Goal: Transaction & Acquisition: Purchase product/service

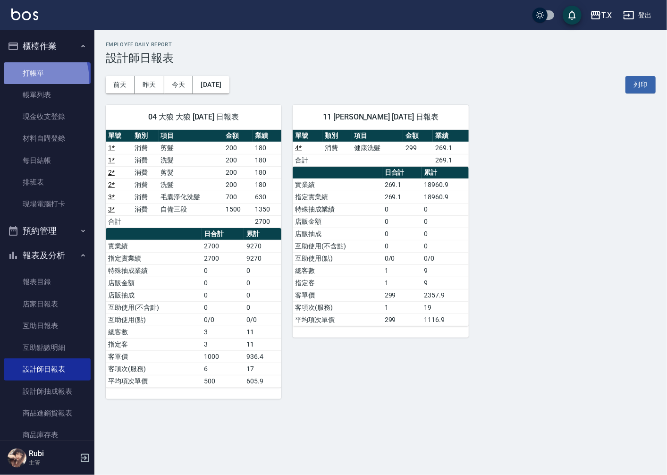
click at [29, 79] on link "打帳單" at bounding box center [47, 73] width 87 height 22
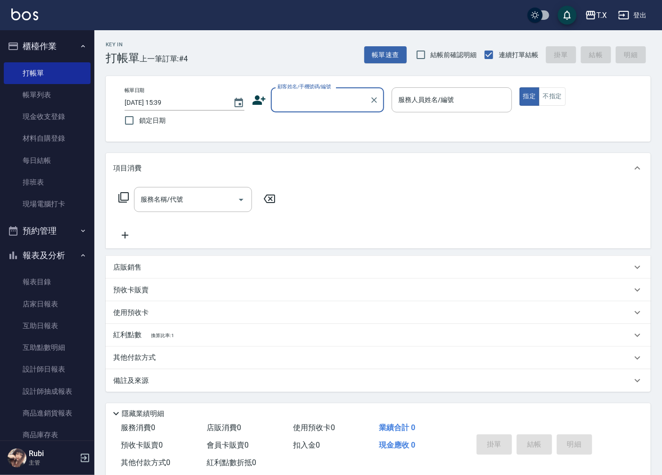
click at [298, 98] on input "顧客姓名/手機號碼/編號" at bounding box center [320, 100] width 91 height 17
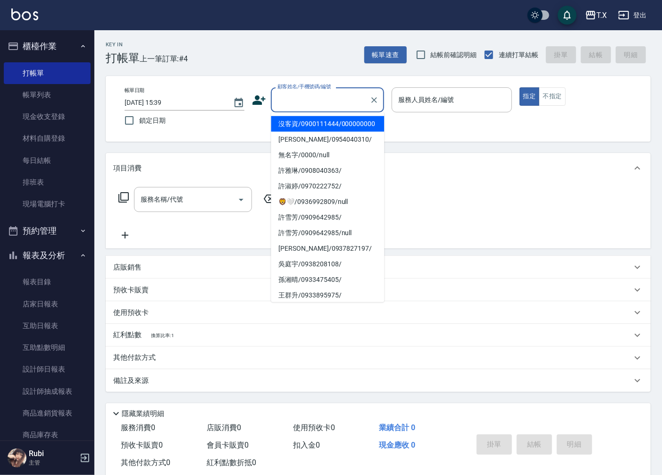
click at [305, 126] on li "沒客資/0900111444/000000000" at bounding box center [327, 124] width 113 height 16
type input "沒客資/0900111444/000000000"
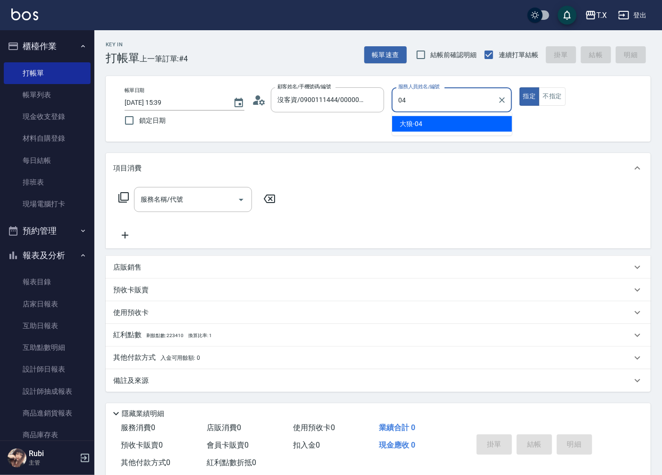
type input "大狼-04"
type button "true"
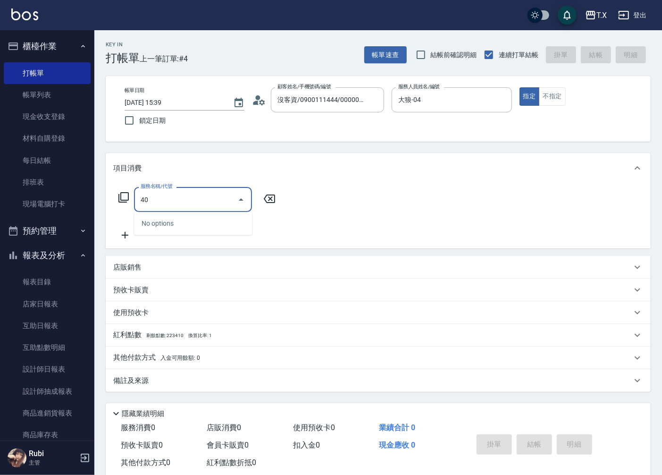
type input "401"
type input "20"
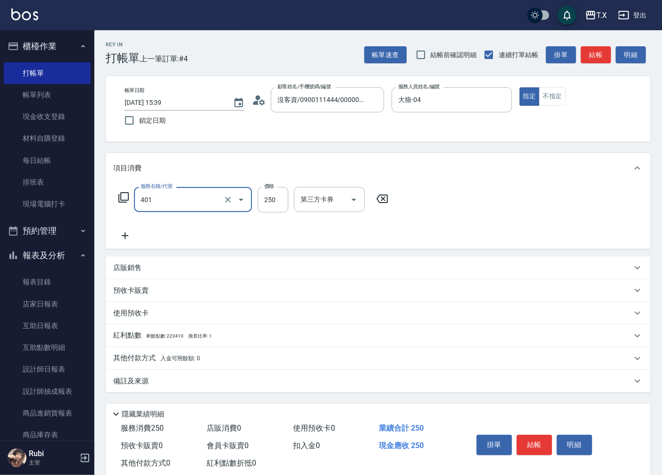
type input "剪髮(401)"
click at [529, 447] on button "結帳" at bounding box center [534, 445] width 35 height 20
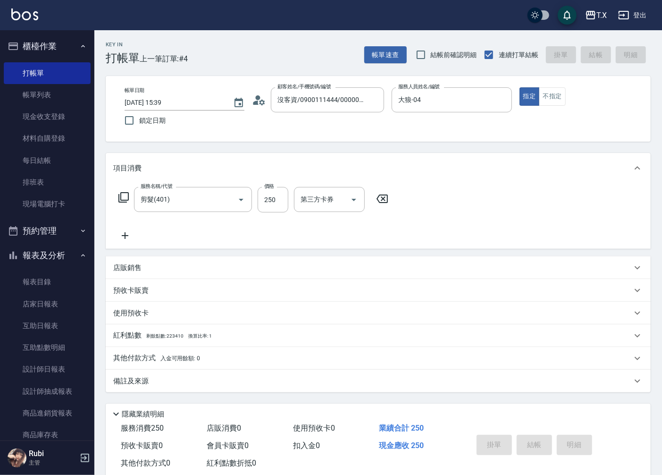
type input "0"
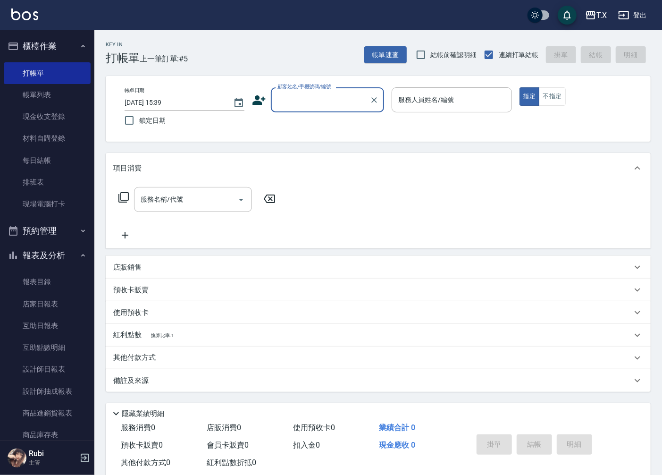
drag, startPoint x: 667, startPoint y: 232, endPoint x: 314, endPoint y: 104, distance: 374.6
click at [314, 104] on input "顧客姓名/手機號碼/編號" at bounding box center [320, 100] width 91 height 17
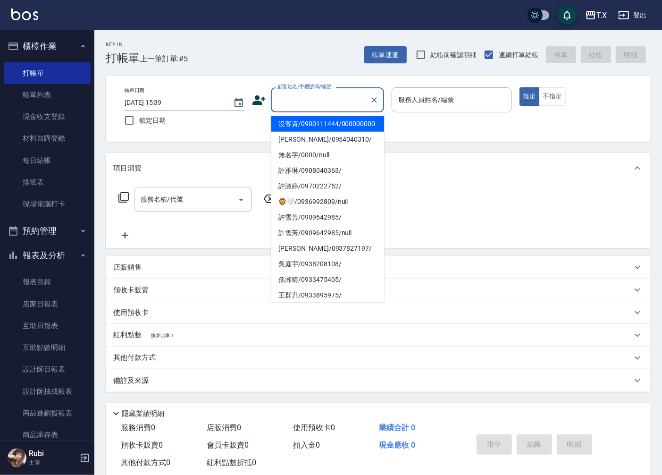
drag, startPoint x: 325, startPoint y: 120, endPoint x: 373, endPoint y: 121, distance: 48.6
click at [326, 120] on li "沒客資/0900111444/000000000" at bounding box center [327, 124] width 113 height 16
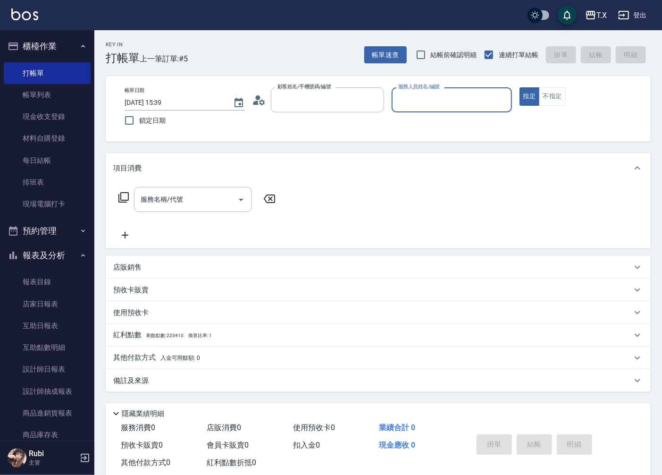
type input "沒客資/0900111444/000000000"
click at [423, 102] on input "服務人員姓名/編號" at bounding box center [451, 100] width 111 height 17
type input "Pei-05"
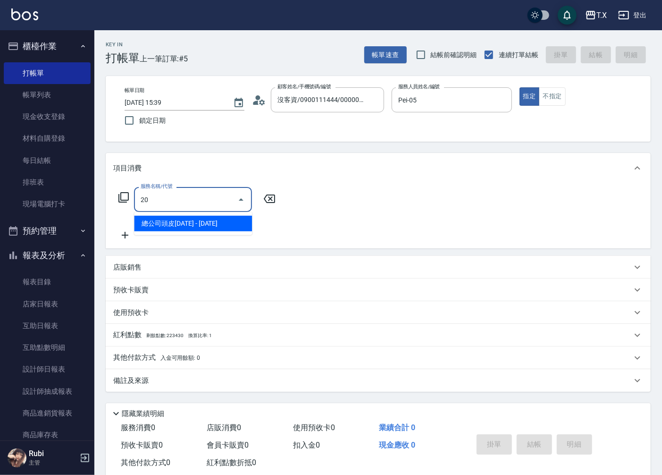
type input "201"
type input "20"
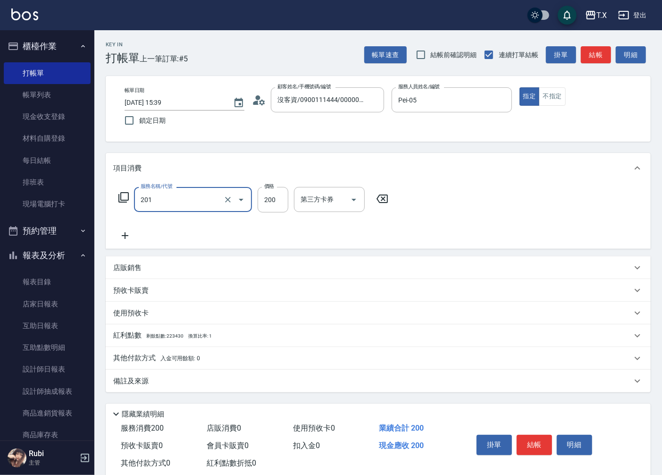
type input "洗髮(201)"
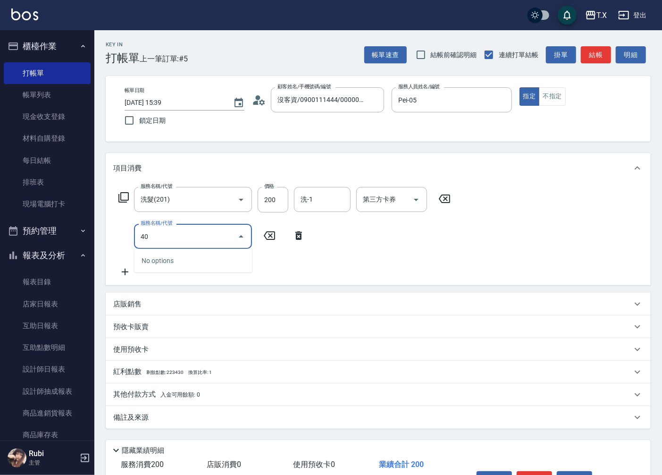
type input "401"
type input "40"
type input "剪髮(401)"
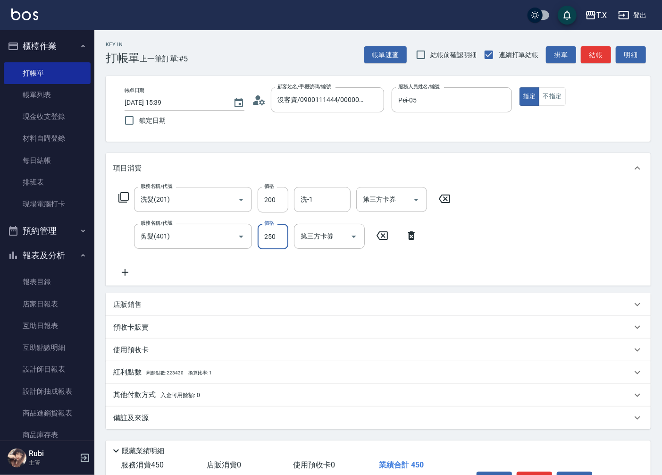
type input "3"
type input "20"
type input "300"
type input "50"
type input "300"
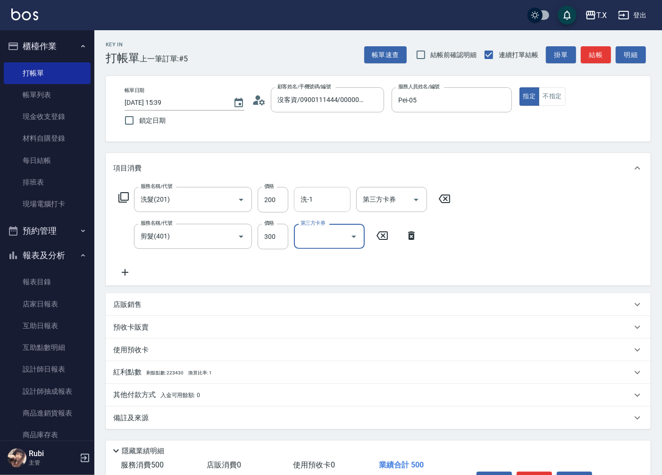
click at [312, 202] on div "洗-1 洗-1" at bounding box center [322, 199] width 57 height 25
type input "鯨魚-12"
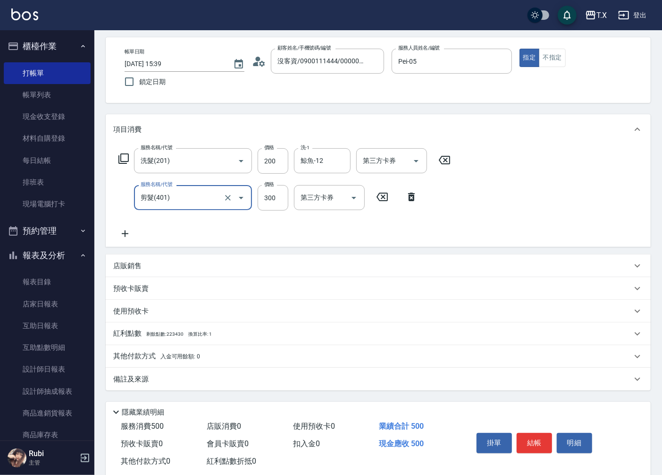
scroll to position [59, 0]
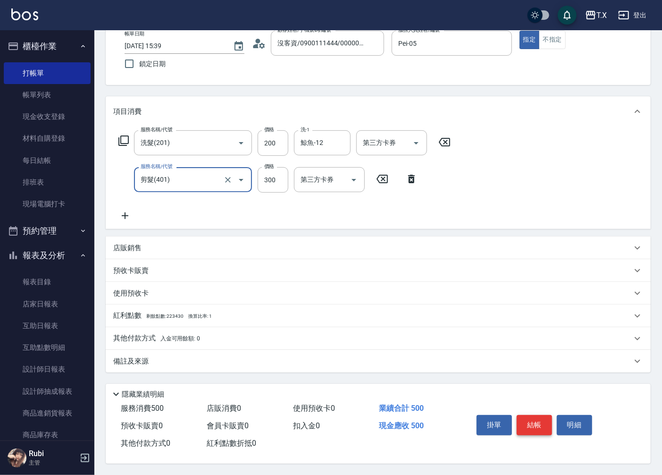
click at [540, 418] on button "結帳" at bounding box center [534, 425] width 35 height 20
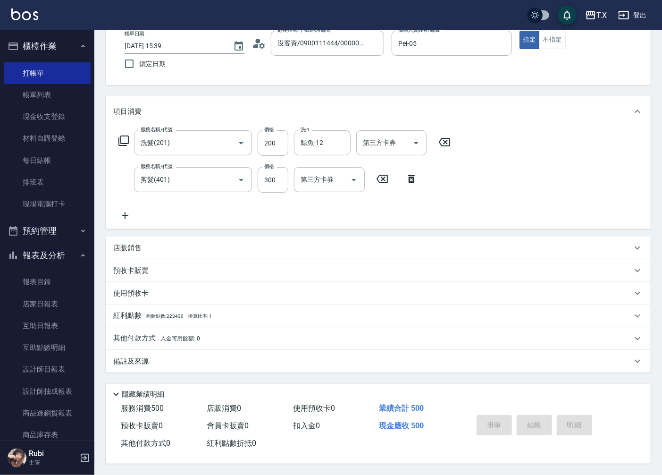
type input "[DATE] 15:40"
type input "0"
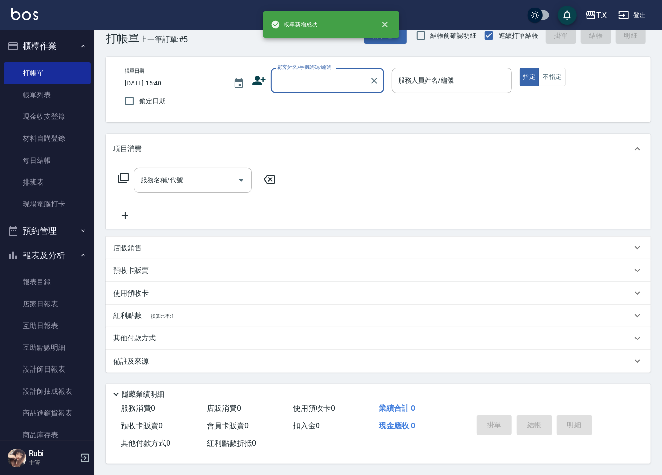
scroll to position [0, 0]
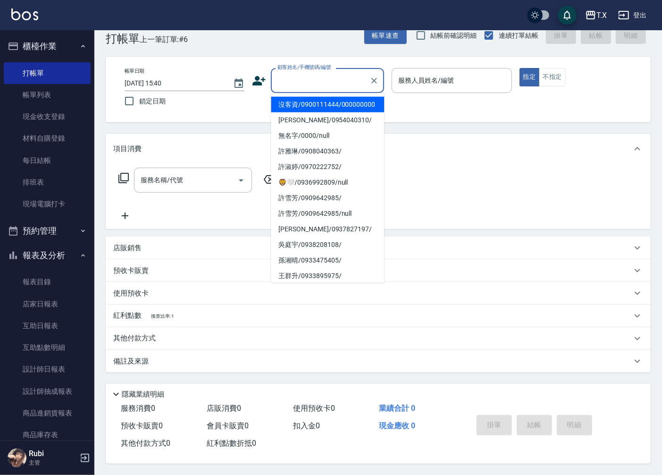
click at [351, 72] on input "顧客姓名/手機號碼/編號" at bounding box center [320, 80] width 91 height 17
click at [340, 112] on li "沒客資/0900111444/000000000" at bounding box center [327, 105] width 113 height 16
type input "沒客資/0900111444/000000000"
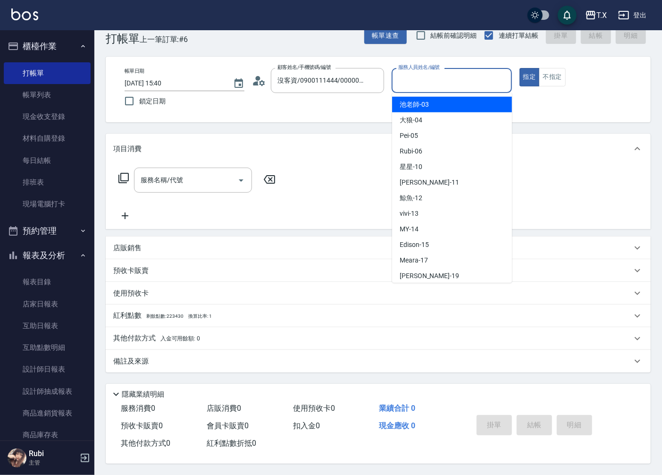
click at [425, 84] on input "服務人員姓名/編號" at bounding box center [451, 80] width 111 height 17
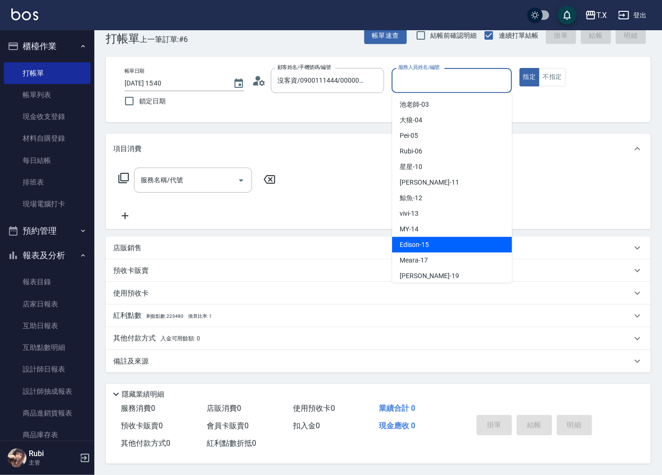
click at [457, 237] on div "Edison -15" at bounding box center [452, 245] width 120 height 16
type input "Edison-15"
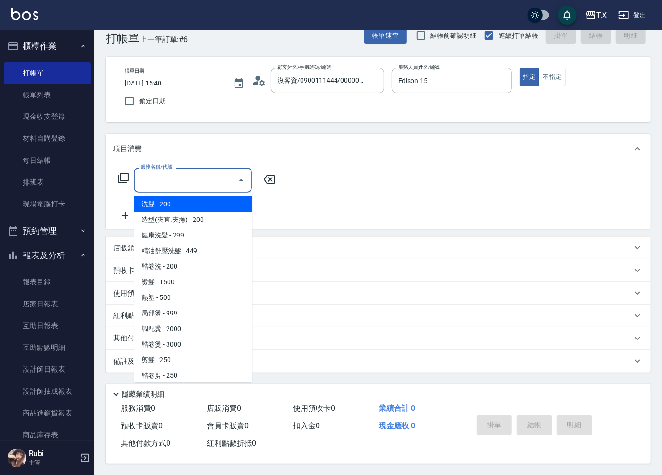
click at [206, 178] on input "服務名稱/代號" at bounding box center [185, 180] width 95 height 17
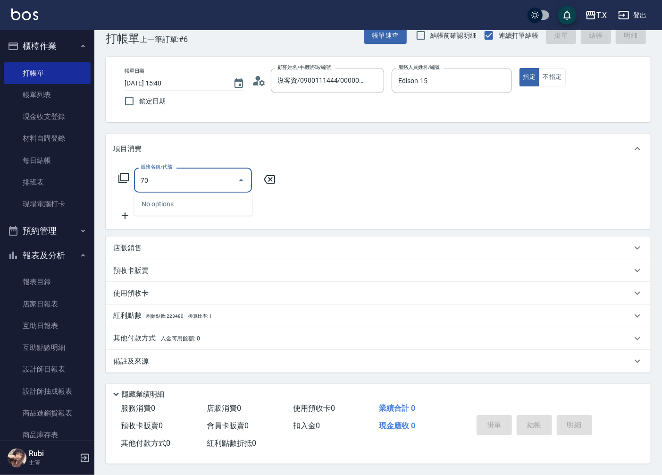
type input "704"
type input "500"
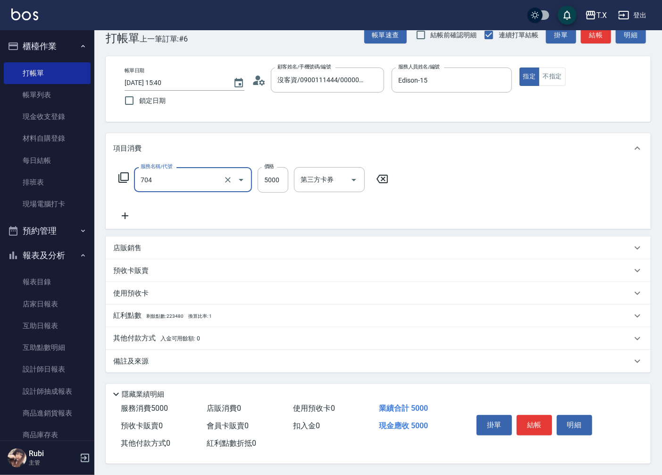
type input "新羽毛鉑金接髮調整(704)"
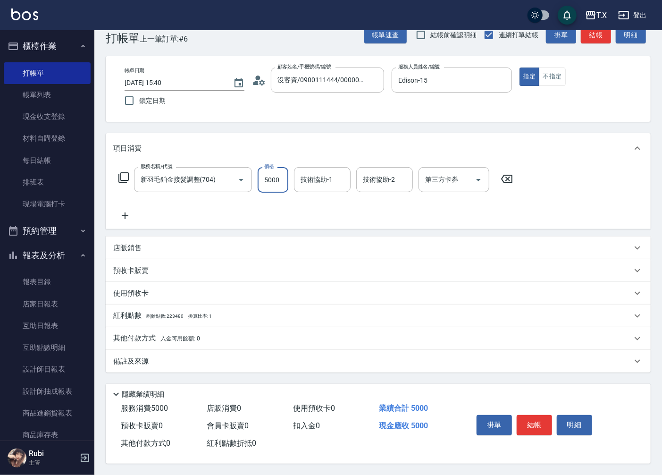
type input "8"
type input "0"
type input "80"
click at [282, 180] on input "800" at bounding box center [273, 179] width 31 height 25
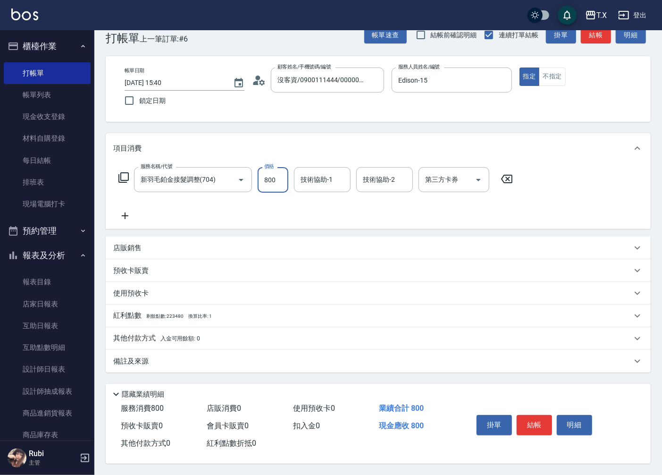
type input "8"
type input "0"
type input "80"
type input "800"
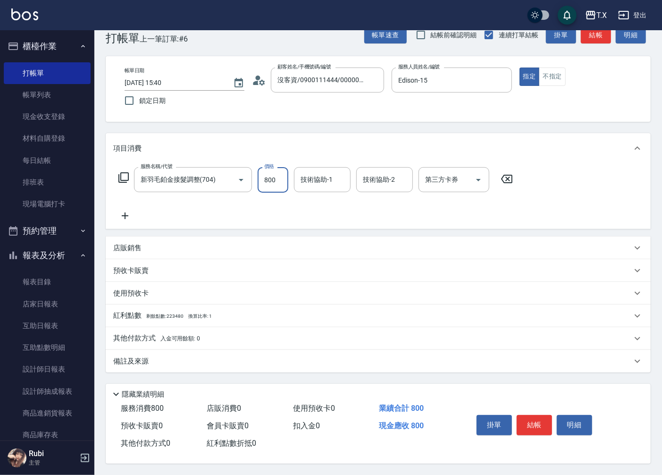
type input "800"
type input "8000"
type input "星星-10"
click at [545, 426] on button "結帳" at bounding box center [534, 425] width 35 height 20
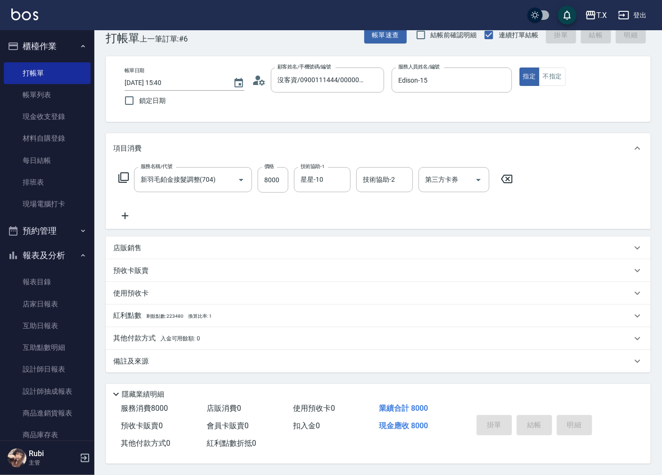
type input "[DATE] 15:41"
type input "0"
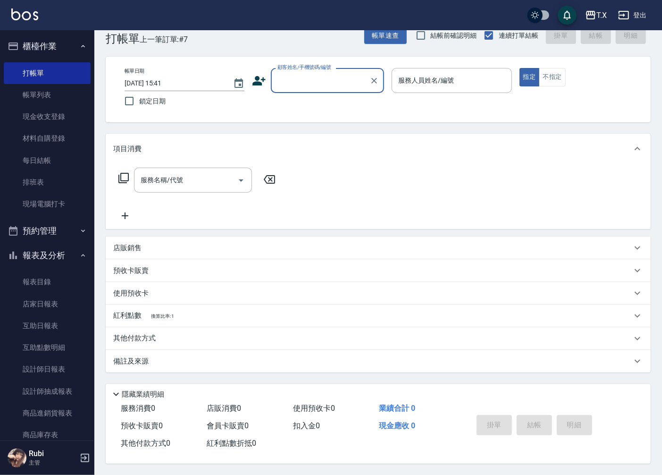
click at [307, 78] on input "顧客姓名/手機號碼/編號" at bounding box center [320, 80] width 91 height 17
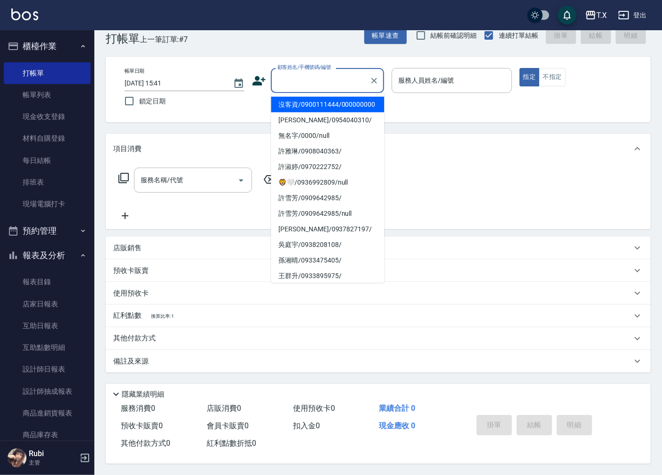
click at [312, 112] on li "沒客資/0900111444/000000000" at bounding box center [327, 105] width 113 height 16
type input "沒客資/0900111444/000000000"
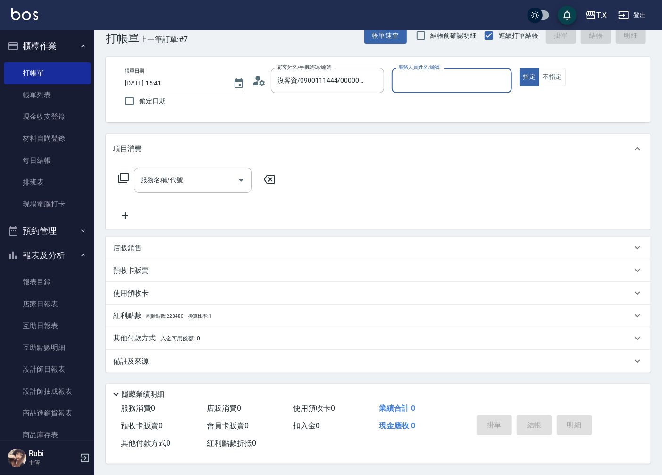
click at [433, 86] on div "服務人員姓名/編號" at bounding box center [452, 80] width 120 height 25
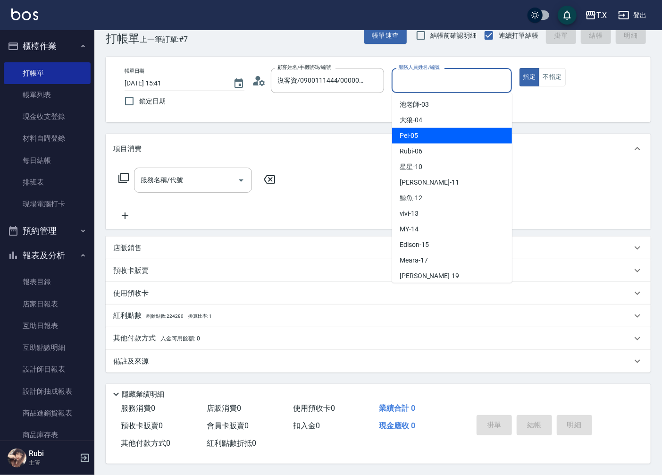
drag, startPoint x: 456, startPoint y: 133, endPoint x: 457, endPoint y: 138, distance: 4.7
click at [457, 138] on div "Pei -05" at bounding box center [452, 136] width 120 height 16
type input "Pei-05"
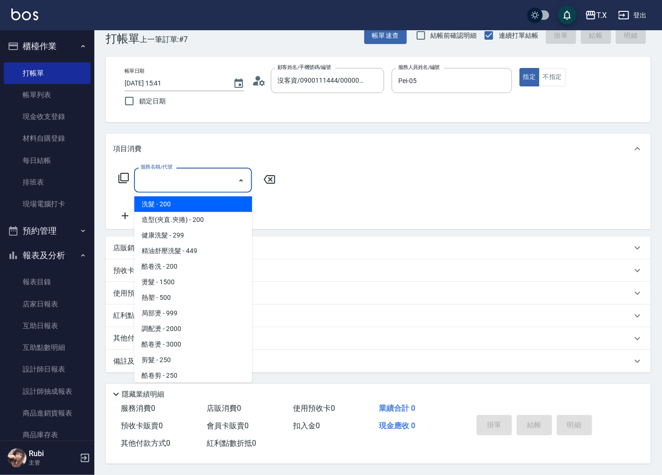
click at [198, 183] on input "服務名稱/代號" at bounding box center [185, 180] width 95 height 17
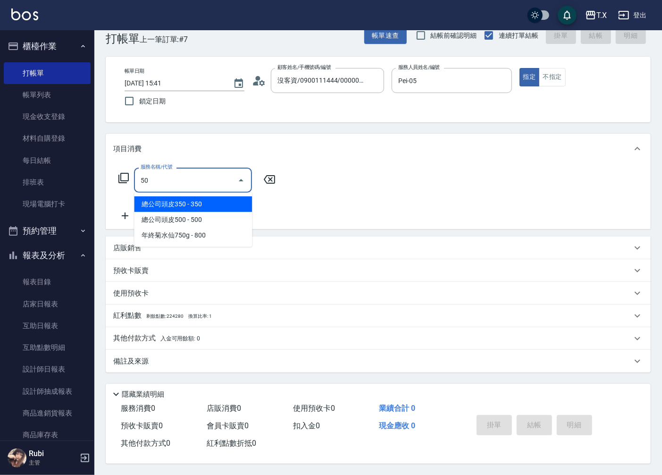
type input "501"
type input "100"
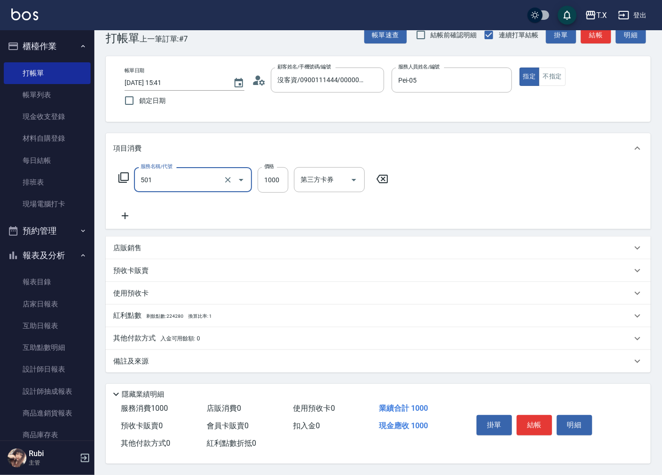
type input "染髮(501)"
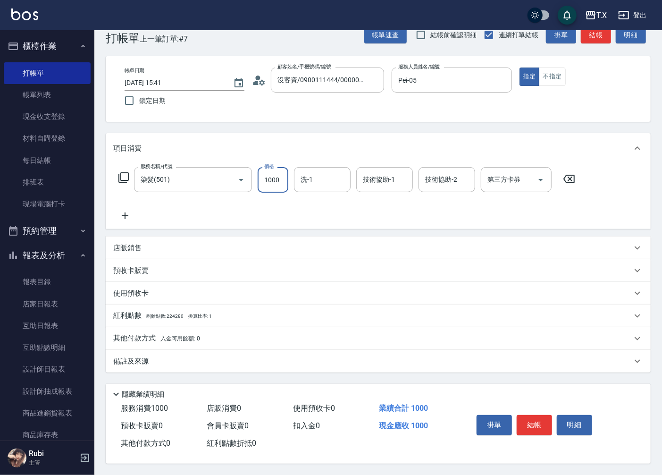
type input "1"
type input "0"
type input "1502"
type input "150"
type input "15020"
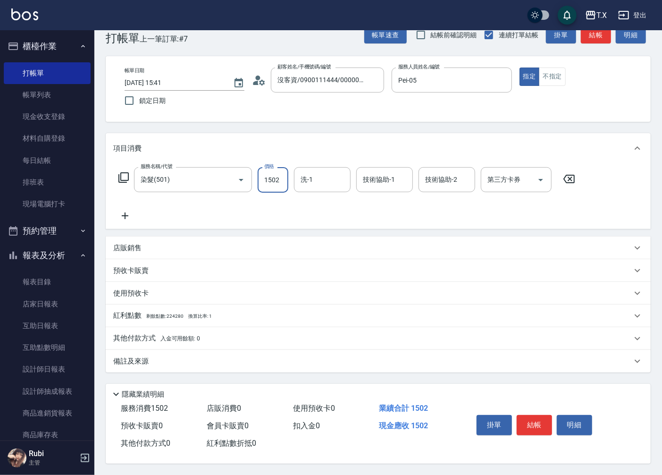
type input "1500"
type input "1502"
type input "10"
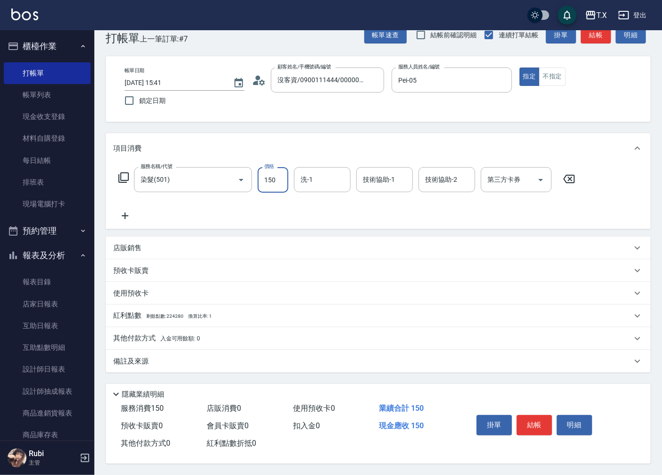
type input "15"
type input "0"
type input "150"
type input "1500"
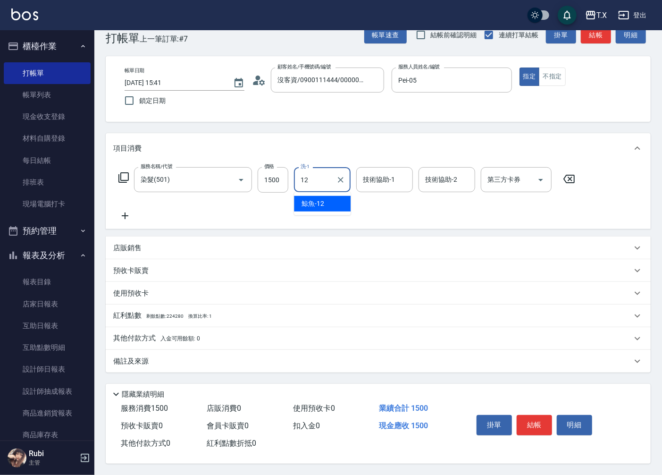
type input "鯨魚-12"
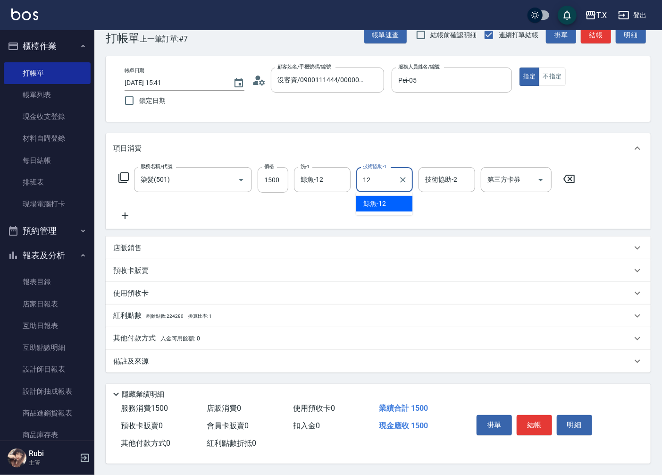
type input "鯨魚-12"
click at [536, 426] on button "結帳" at bounding box center [534, 425] width 35 height 20
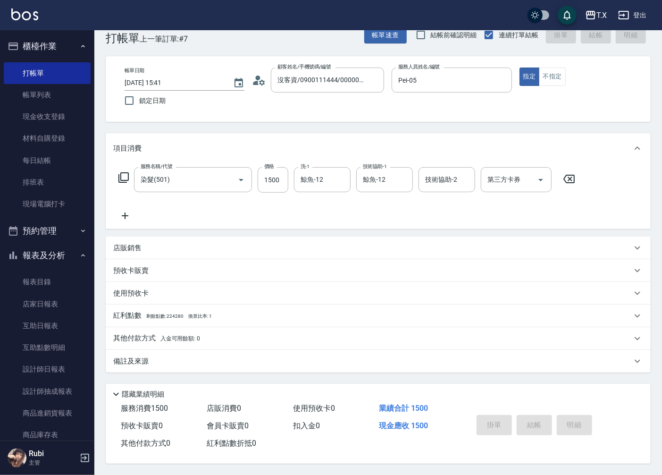
type input "0"
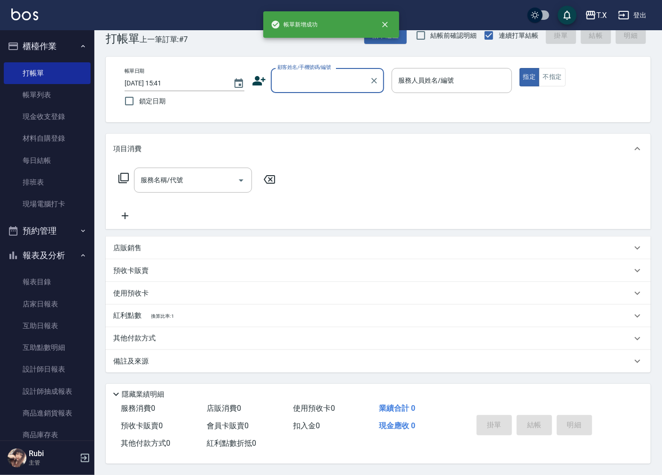
scroll to position [0, 0]
